Goal: Information Seeking & Learning: Check status

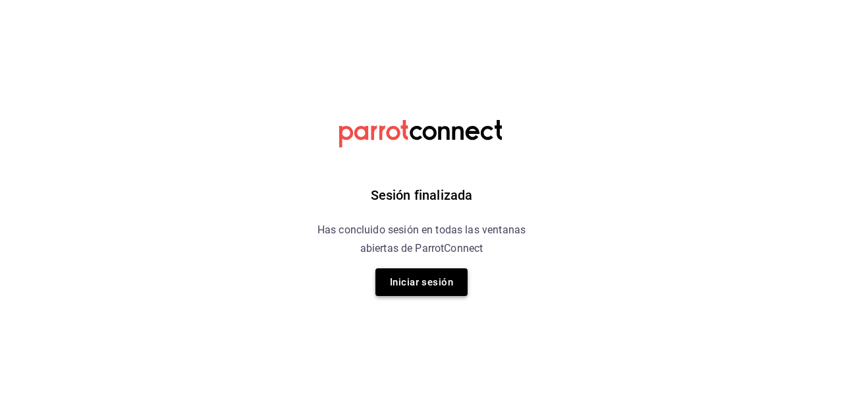
click at [434, 289] on button "Iniciar sesión" at bounding box center [422, 282] width 92 height 28
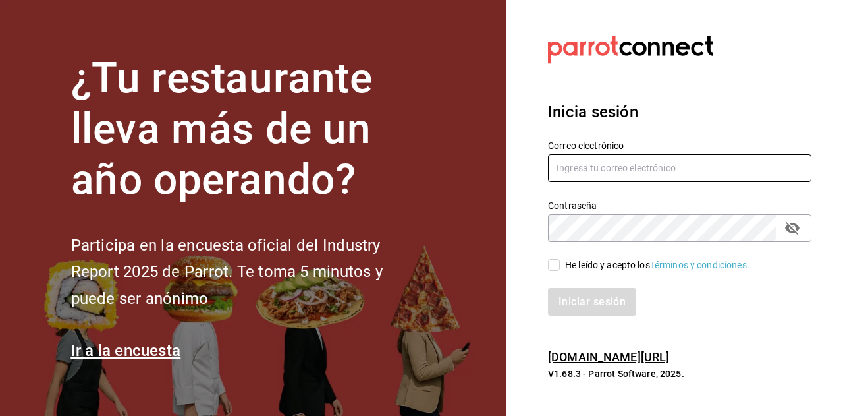
type input "dalonsovaldes@gmail.com"
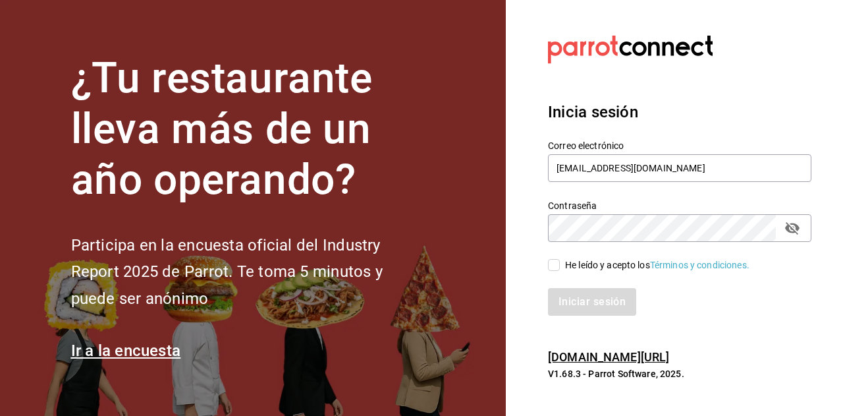
click at [557, 267] on input "He leído y acepto los Términos y condiciones." at bounding box center [554, 265] width 12 height 12
checkbox input "true"
click at [592, 309] on button "Iniciar sesión" at bounding box center [593, 302] width 90 height 28
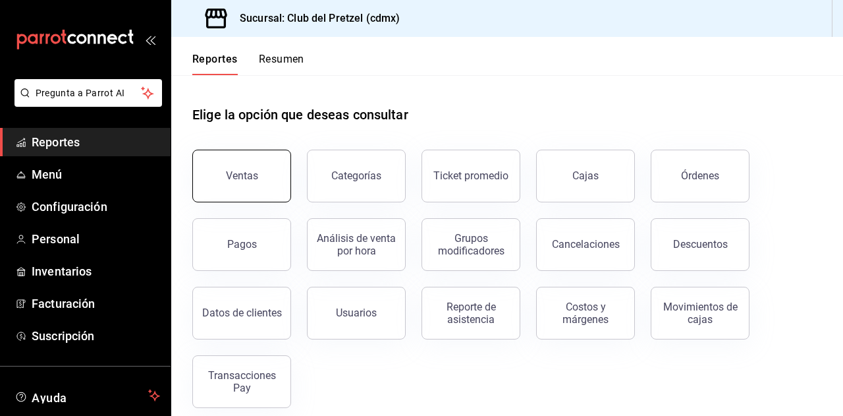
click at [235, 184] on button "Ventas" at bounding box center [241, 176] width 99 height 53
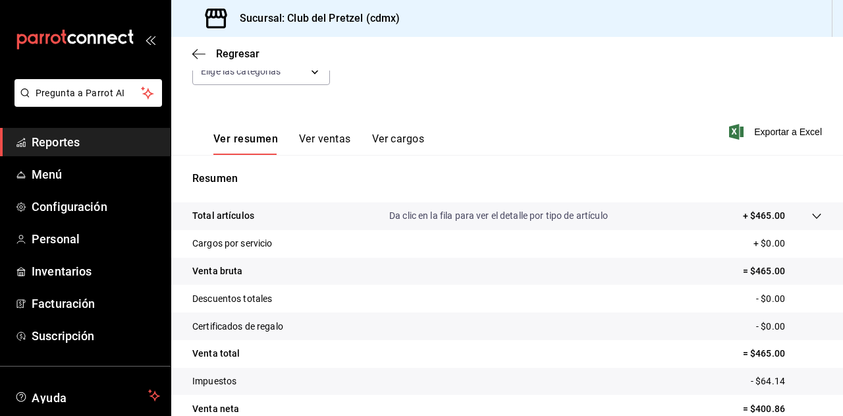
scroll to position [138, 0]
